Goal: Task Accomplishment & Management: Manage account settings

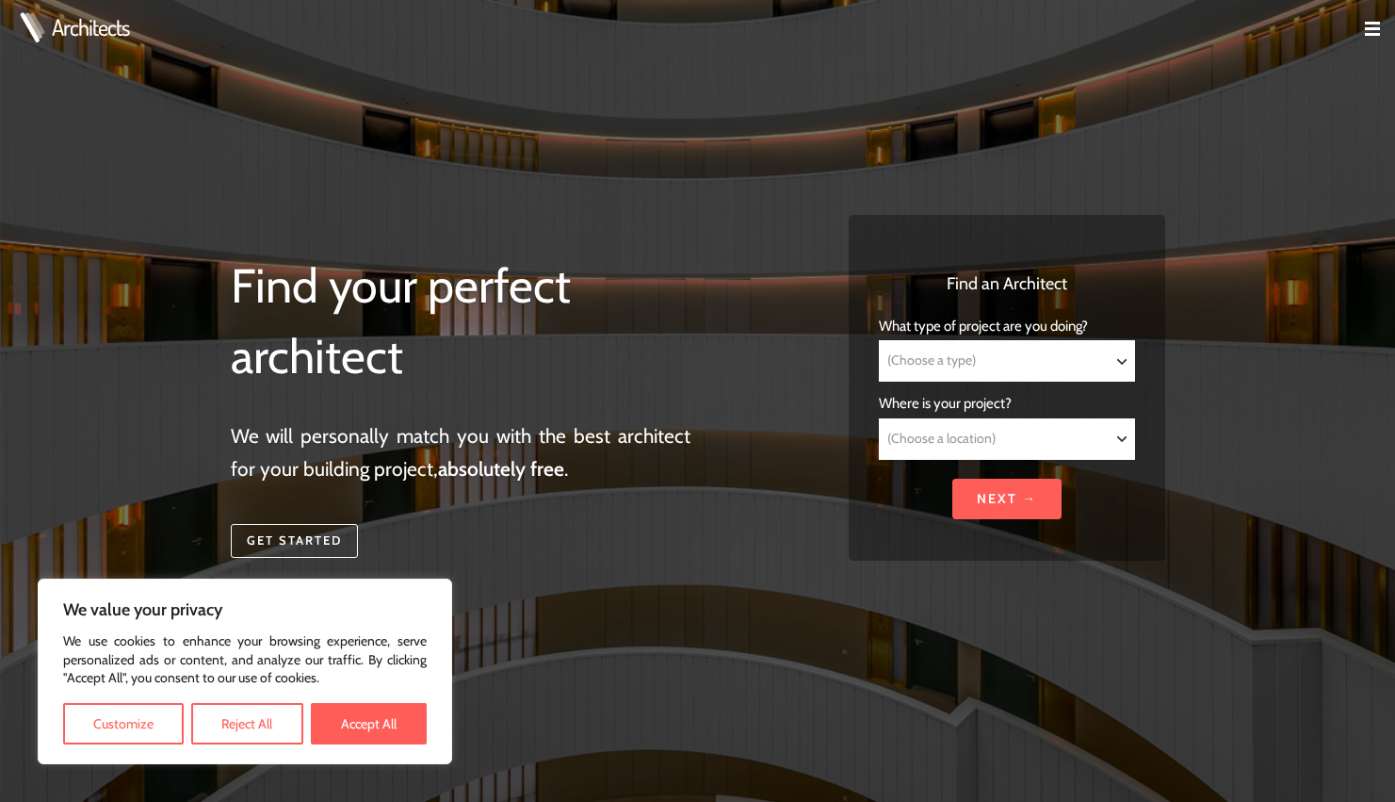
click at [1044, 348] on select "(Choose a type) Residential Commercial Mixed use Conservation & Heritage Public…" at bounding box center [1006, 361] width 253 height 40
click at [240, 723] on button "Reject All" at bounding box center [246, 723] width 111 height 41
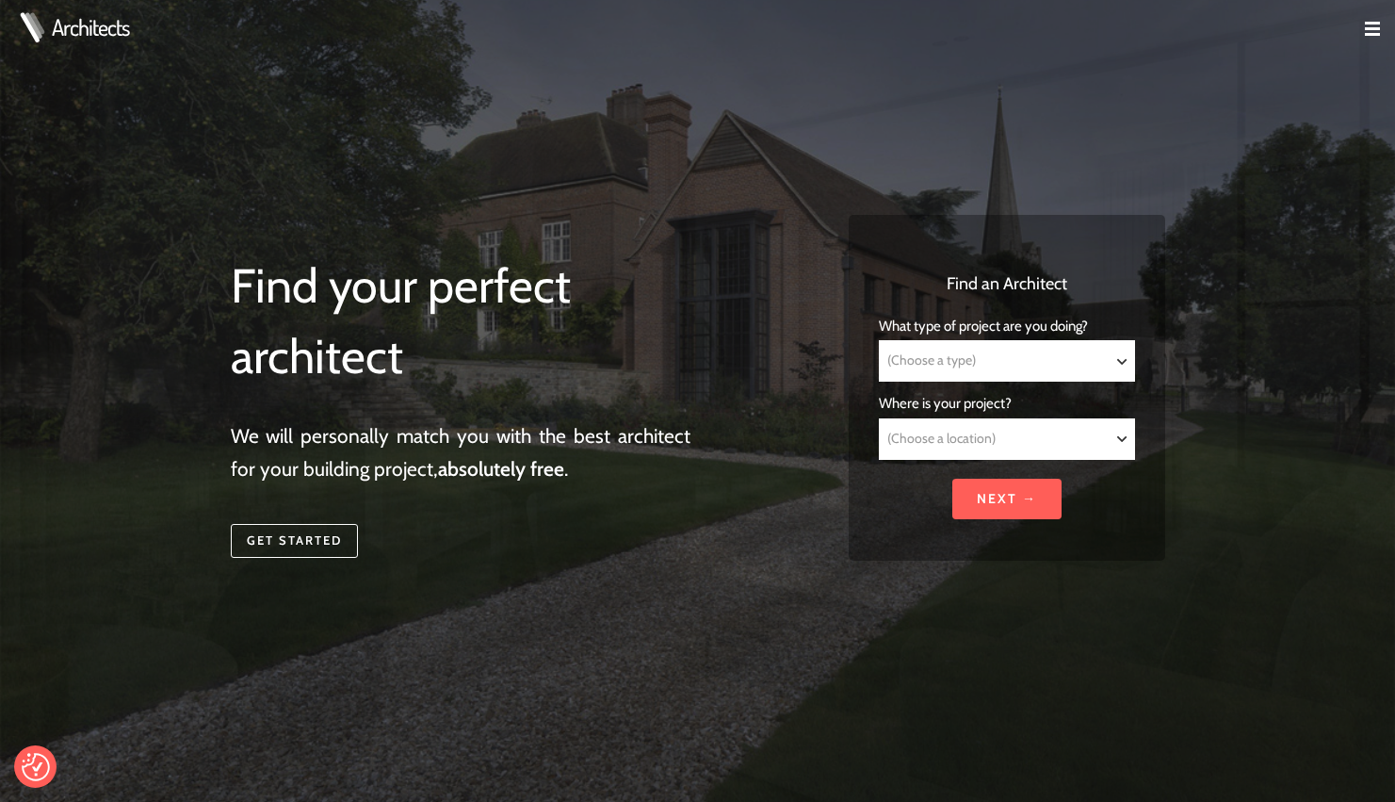
click at [1376, 39] on link at bounding box center [1380, 32] width 30 height 17
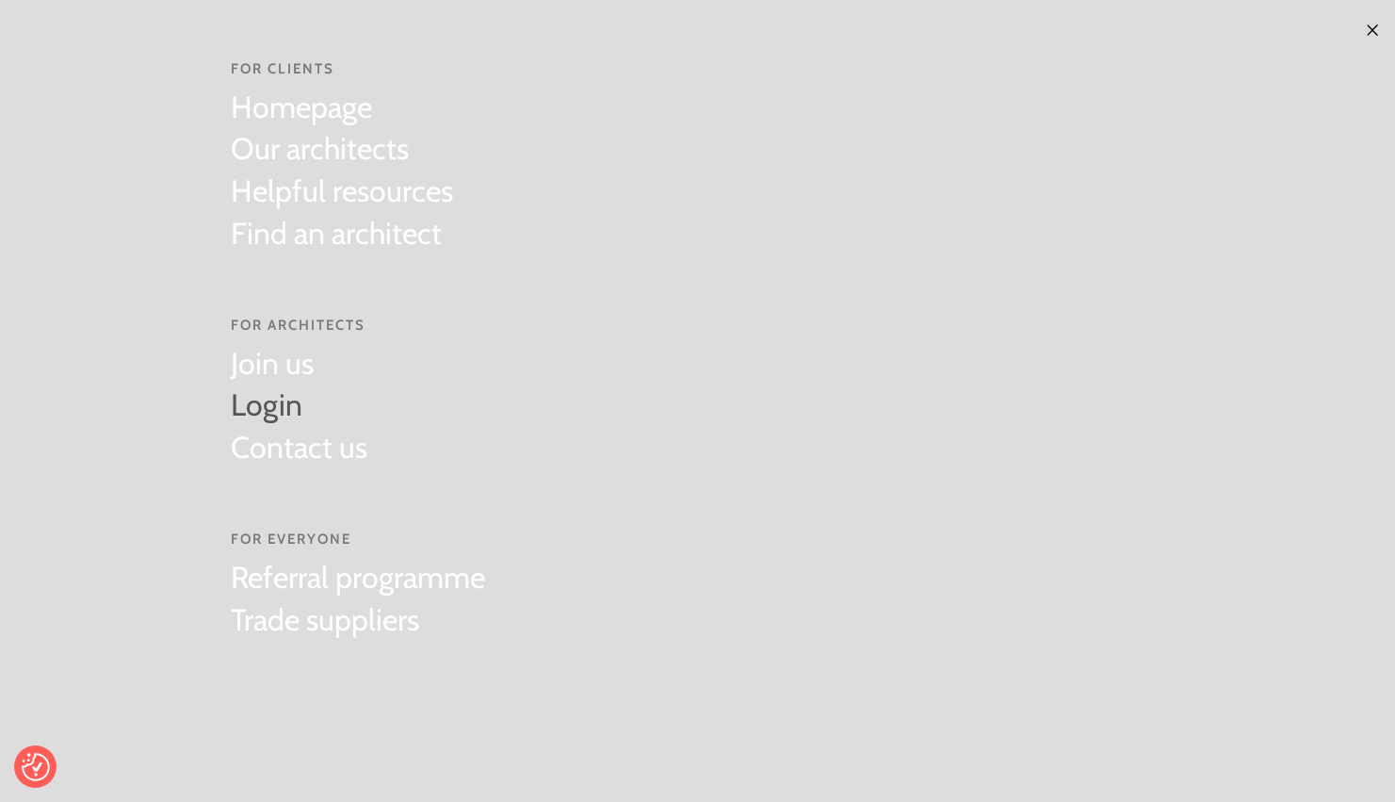
click at [306, 414] on link "Login" at bounding box center [299, 405] width 137 height 42
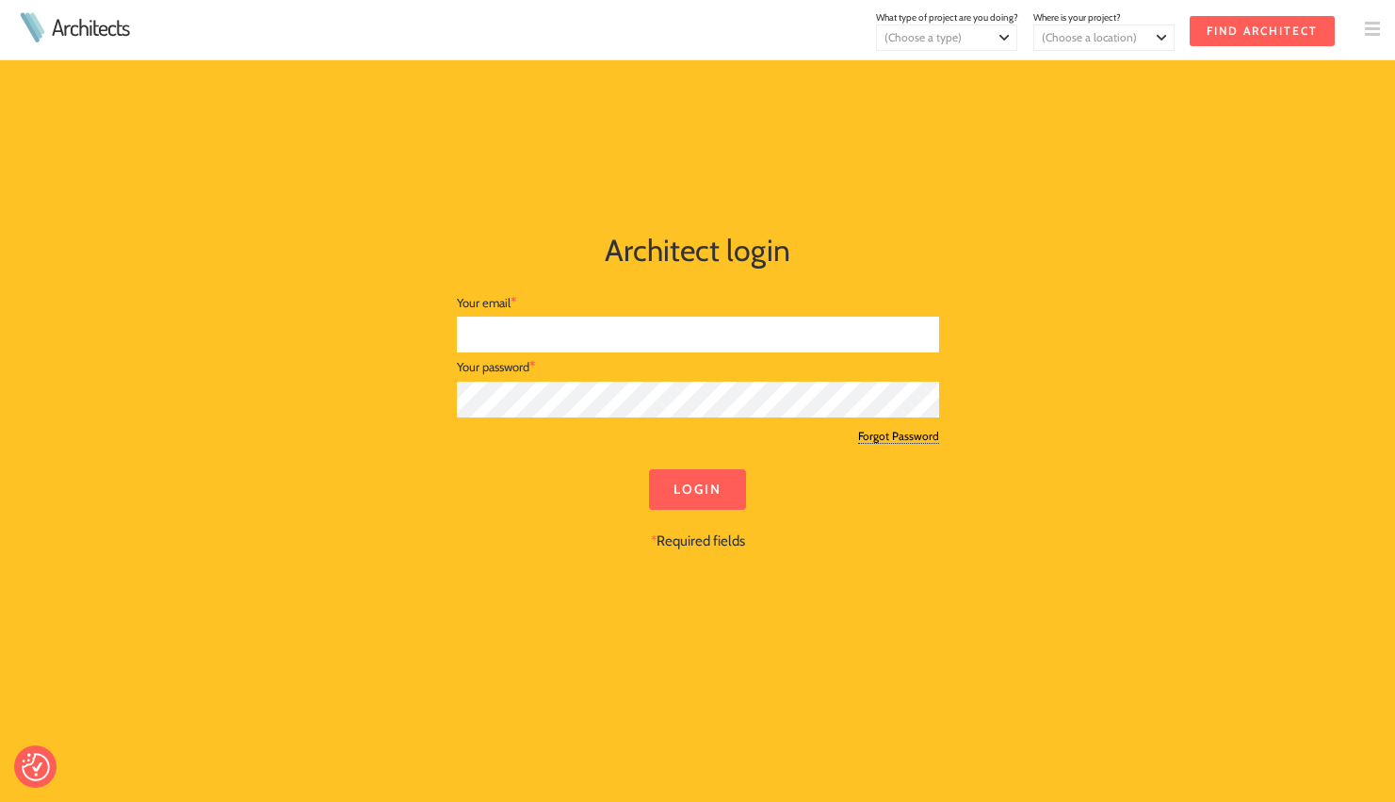
click at [732, 334] on input "text" at bounding box center [698, 335] width 482 height 37
type input "orders@rees.archi"
click at [1078, 202] on div at bounding box center [698, 205] width 934 height 45
